Goal: Task Accomplishment & Management: Manage account settings

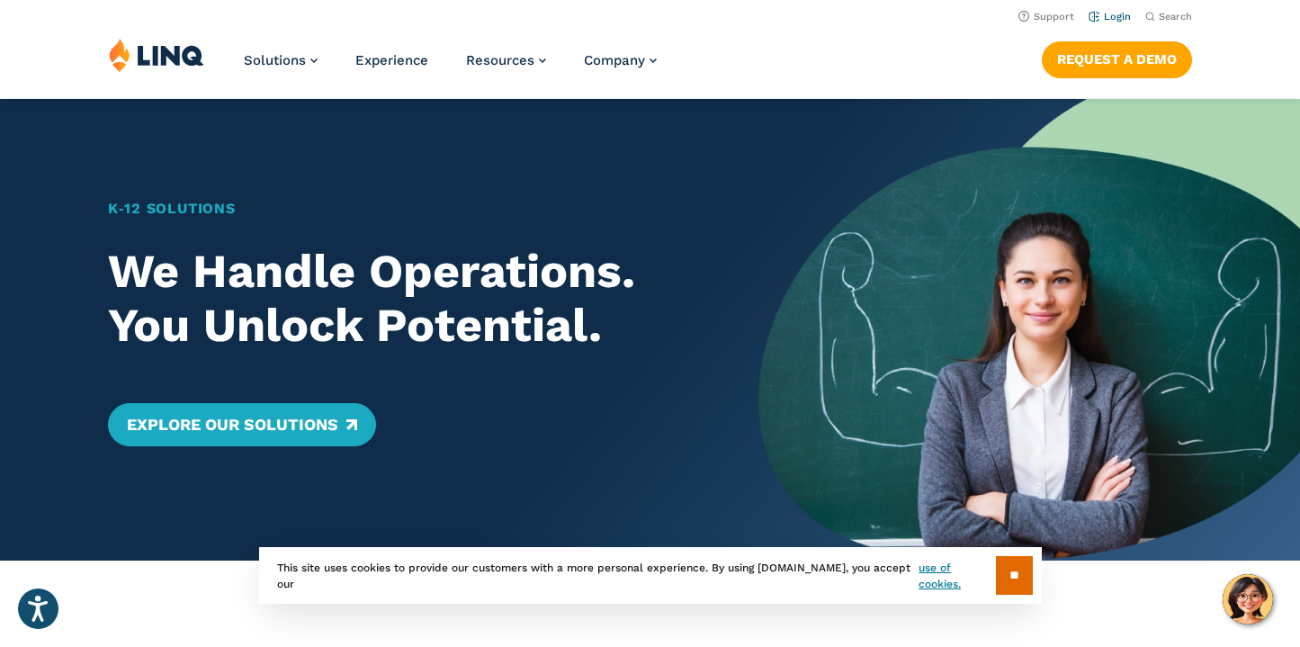
click at [1107, 15] on link "Login" at bounding box center [1110, 17] width 42 height 12
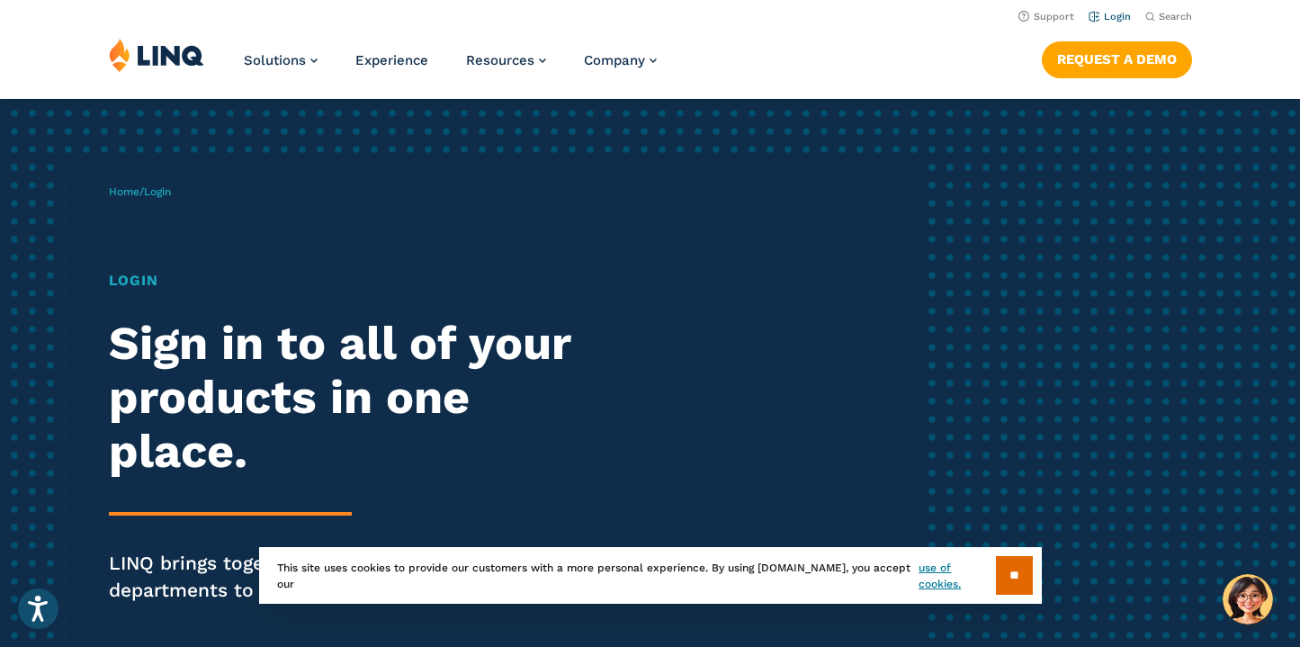
click at [1117, 16] on link "Login" at bounding box center [1110, 17] width 42 height 12
